Goal: Ask a question

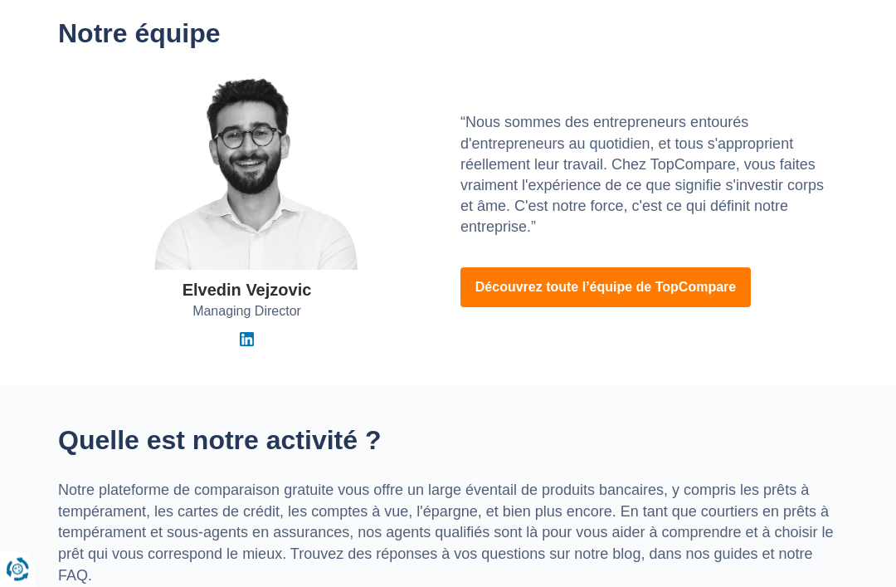
scroll to position [279, 0]
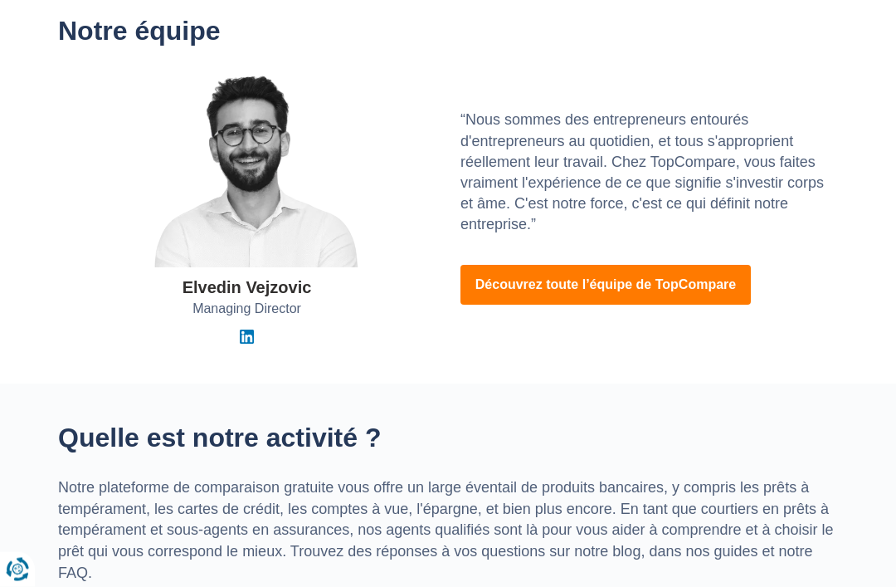
click at [628, 294] on link "Découvrez toute l’équipe de TopCompare" at bounding box center [606, 286] width 291 height 40
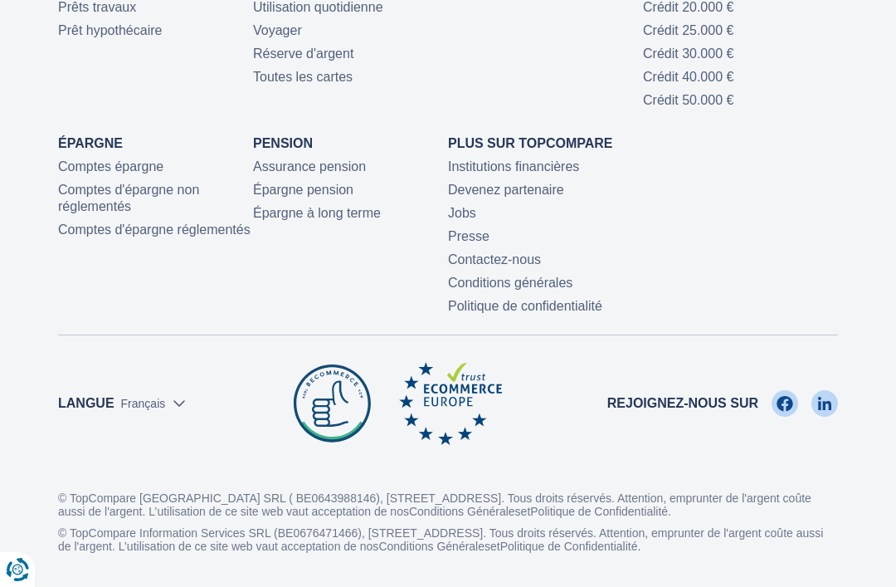
scroll to position [3747, 0]
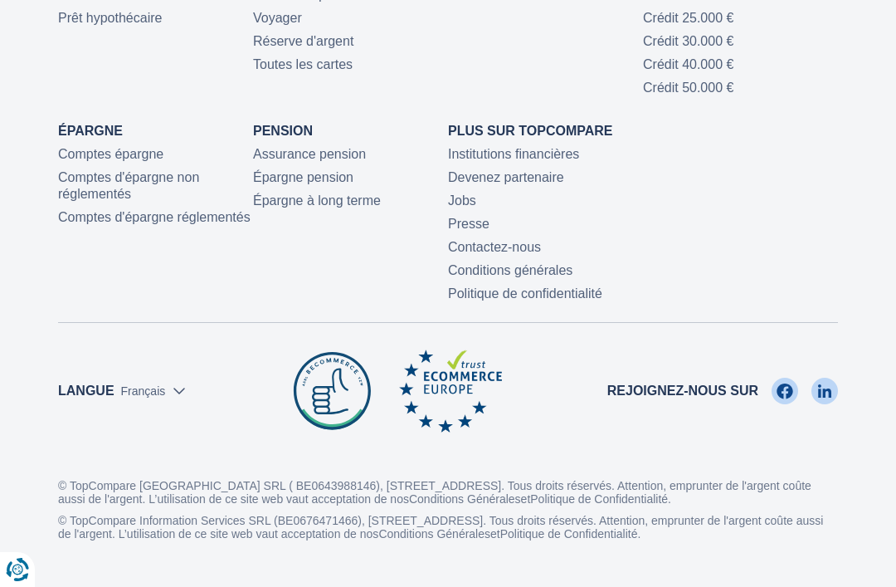
click at [510, 254] on link "Contactez-nous" at bounding box center [494, 247] width 93 height 14
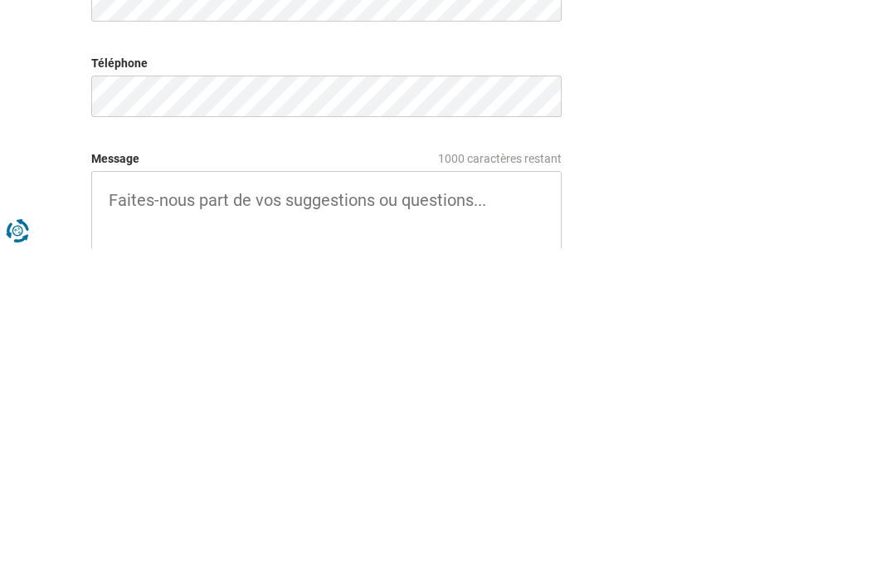
scroll to position [471, 0]
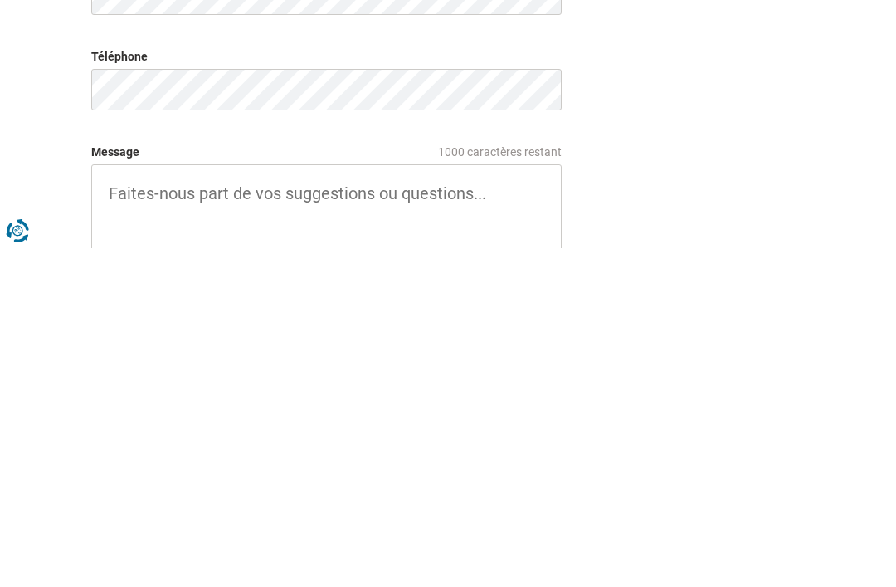
click at [118, 503] on textarea "Message 1000 caractères restant" at bounding box center [326, 553] width 471 height 100
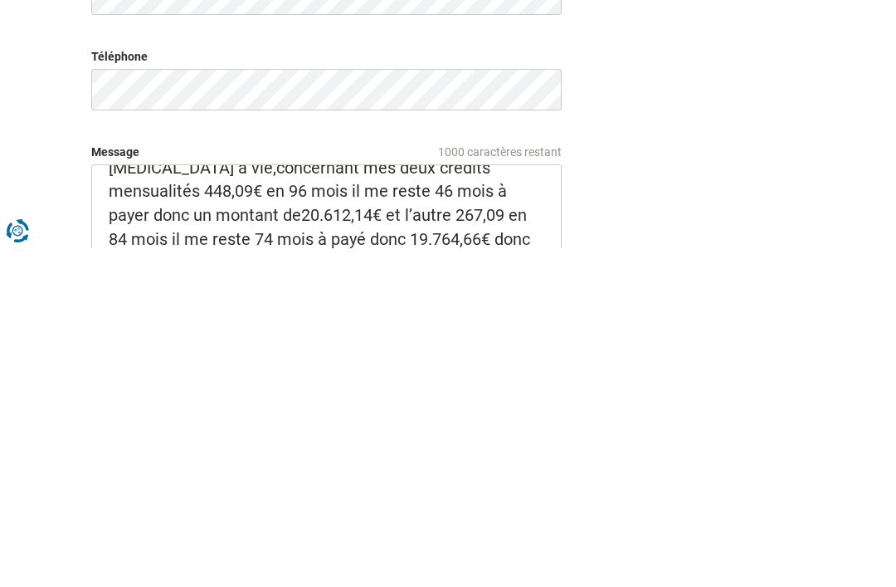
scroll to position [149, 0]
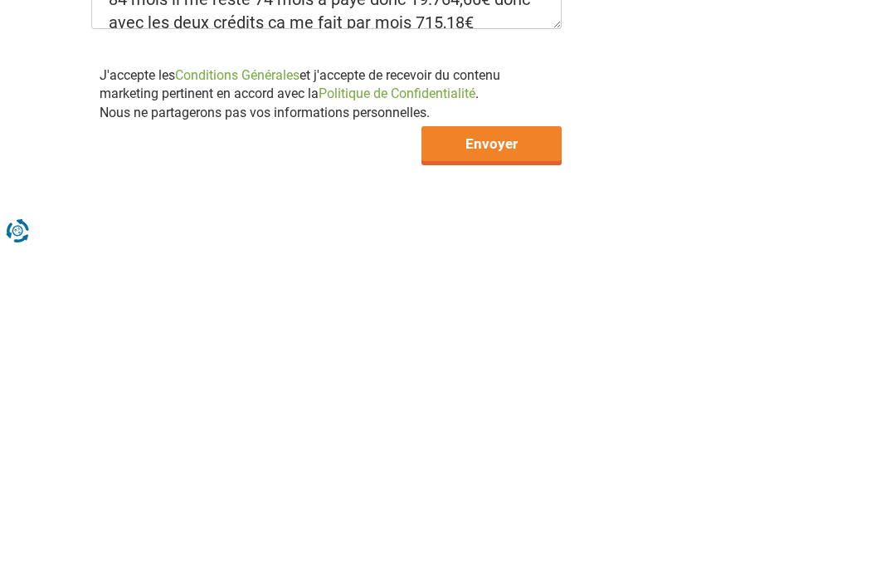
type textarea "Je souhaite regrouper mes deux crédits chez Beobank parce que j’ai très dur fin…"
click at [501, 465] on input "Envoyer" at bounding box center [492, 482] width 140 height 35
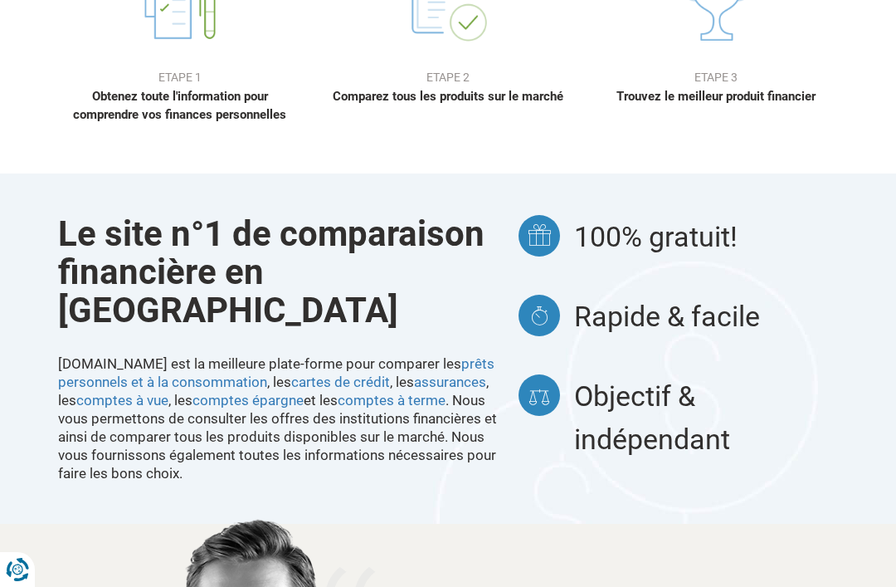
scroll to position [1229, 0]
